Goal: Transaction & Acquisition: Download file/media

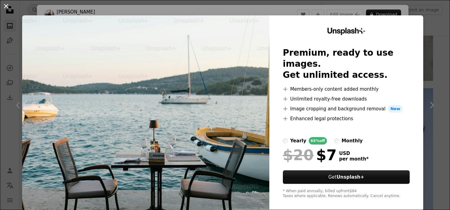
click at [6, 7] on button "An X shape" at bounding box center [5, 5] width 7 height 7
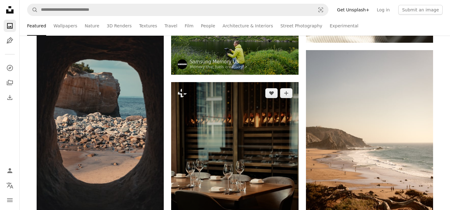
scroll to position [1053, 0]
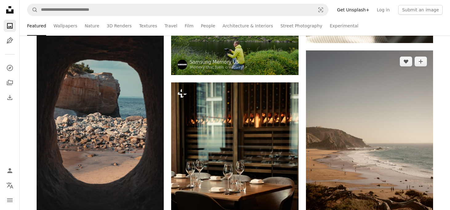
click at [376, 135] on img at bounding box center [369, 145] width 127 height 191
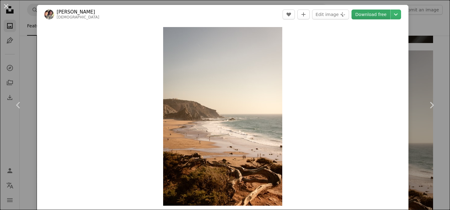
click at [374, 13] on link "Download free" at bounding box center [370, 15] width 39 height 10
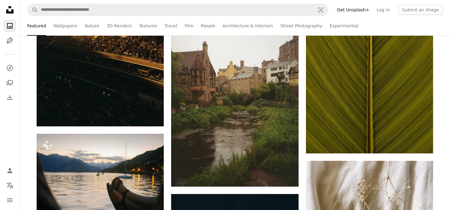
scroll to position [1339, 0]
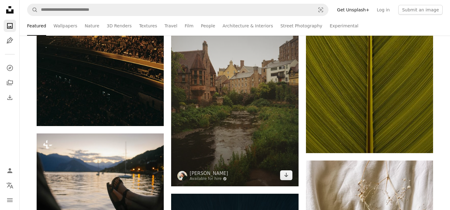
click at [228, 91] on img at bounding box center [234, 90] width 127 height 192
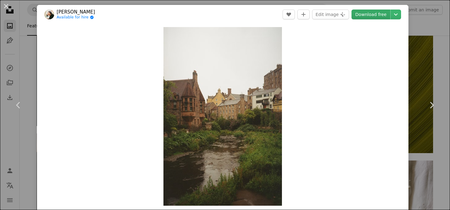
click at [381, 17] on link "Download free" at bounding box center [370, 15] width 39 height 10
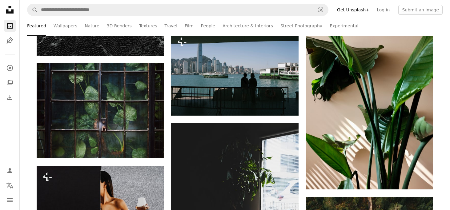
scroll to position [2790, 0]
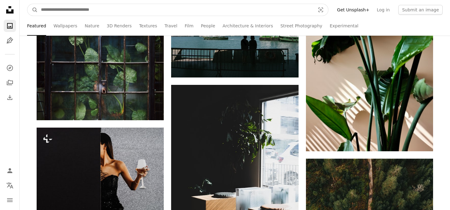
click at [101, 8] on input "Find visuals sitewide" at bounding box center [175, 10] width 275 height 12
type input "*"
type input "******"
click at [27, 4] on button "A magnifying glass" at bounding box center [32, 10] width 10 height 12
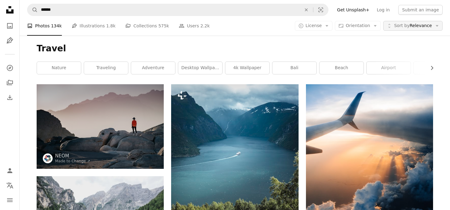
click at [435, 25] on icon "Arrow down" at bounding box center [437, 26] width 6 height 6
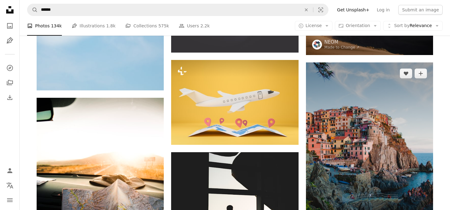
scroll to position [695, 0]
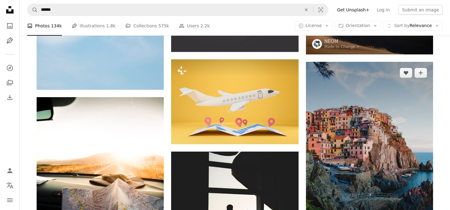
click at [364, 120] on img at bounding box center [369, 157] width 127 height 191
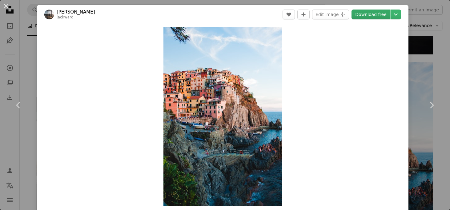
click at [376, 13] on link "Download free" at bounding box center [370, 15] width 39 height 10
